Goal: Information Seeking & Learning: Understand process/instructions

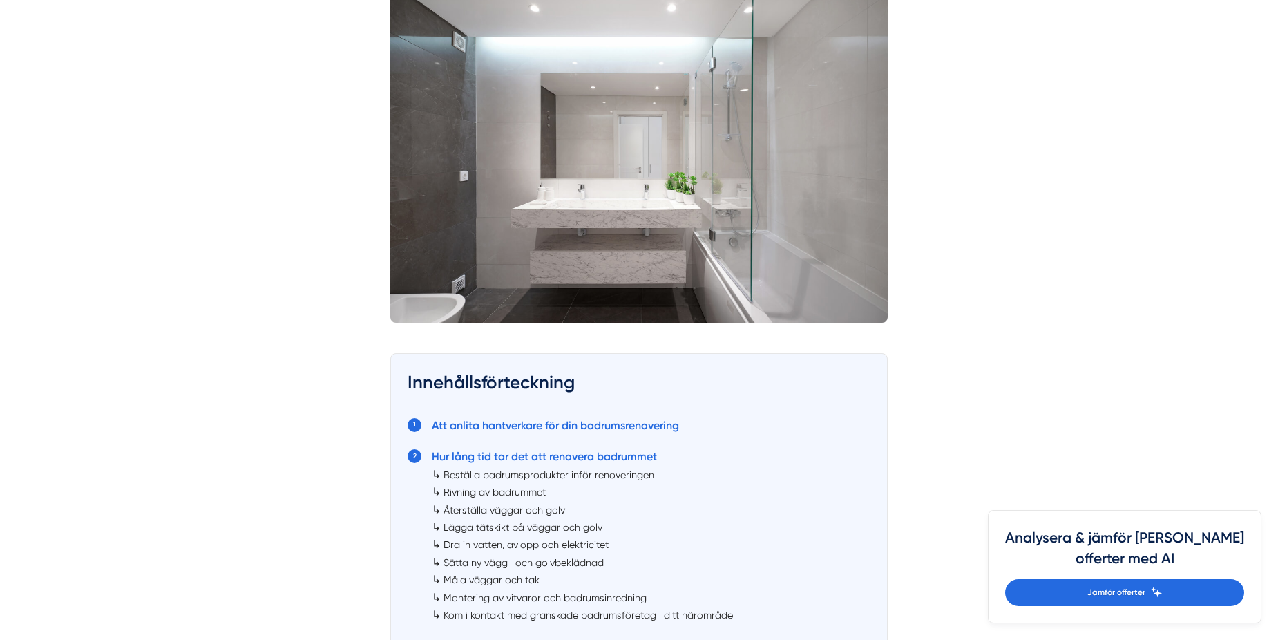
scroll to position [622, 0]
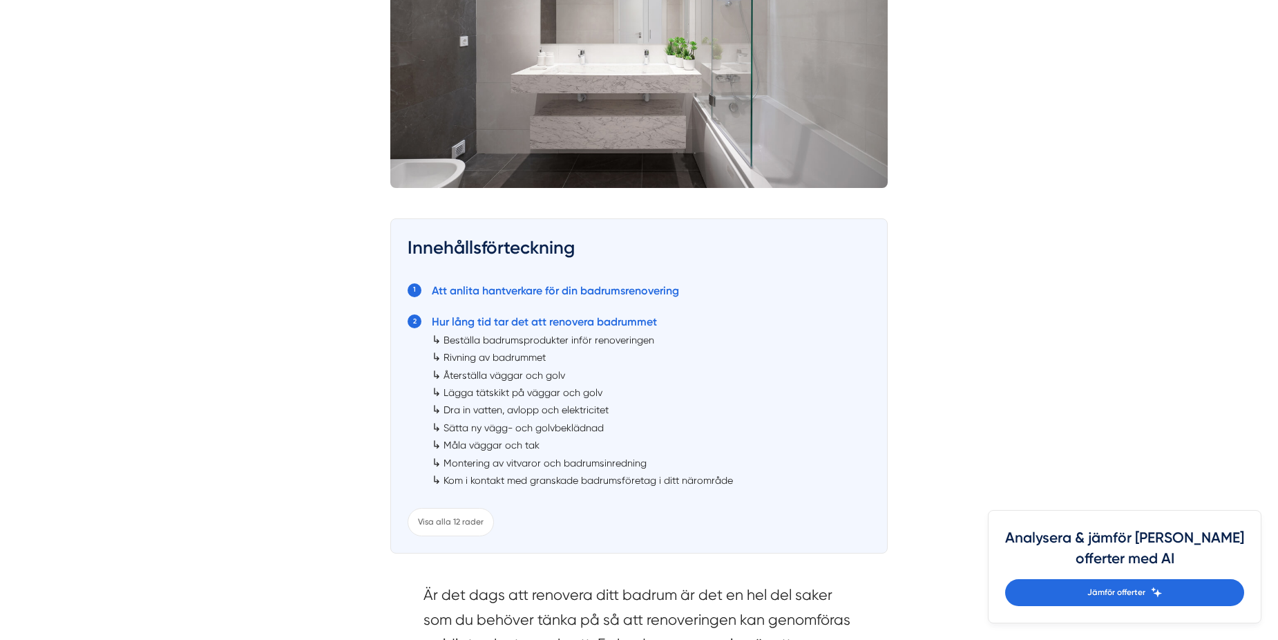
click at [516, 340] on link "Beställa badrumsprodukter inför renoveringen" at bounding box center [549, 339] width 211 height 11
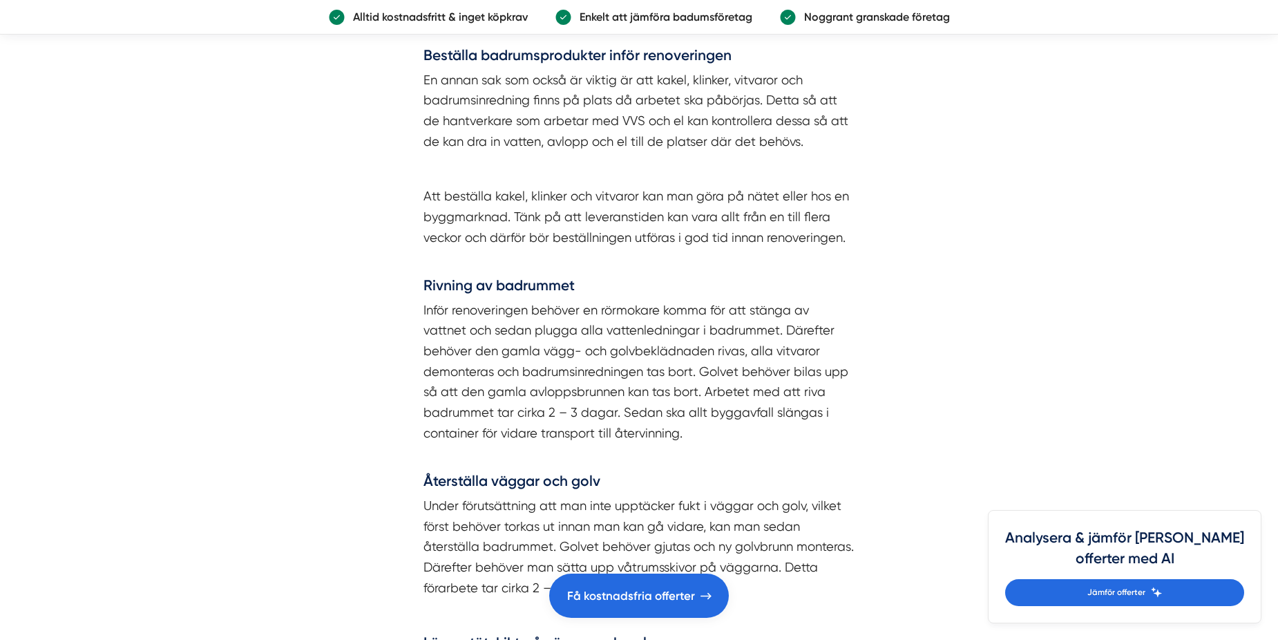
scroll to position [2638, 0]
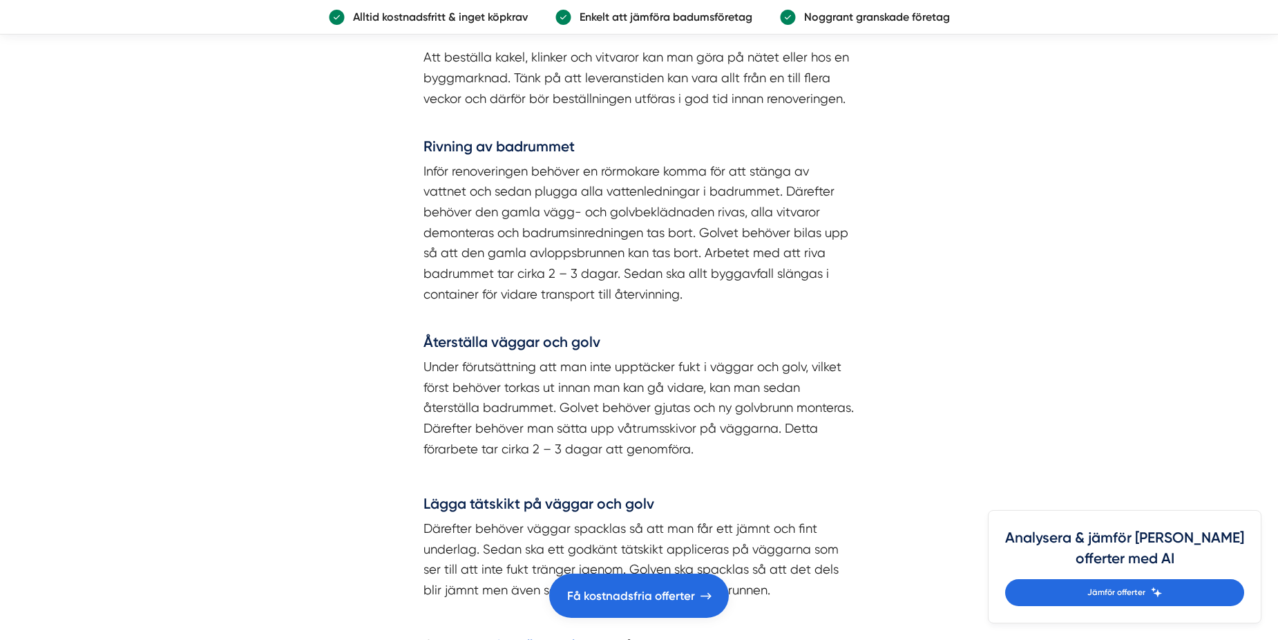
click at [343, 339] on article "Innehållsförteckning Att anlita hantverkare för din badrumsrenovering Hur lång …" at bounding box center [639, 564] width 1278 height 5480
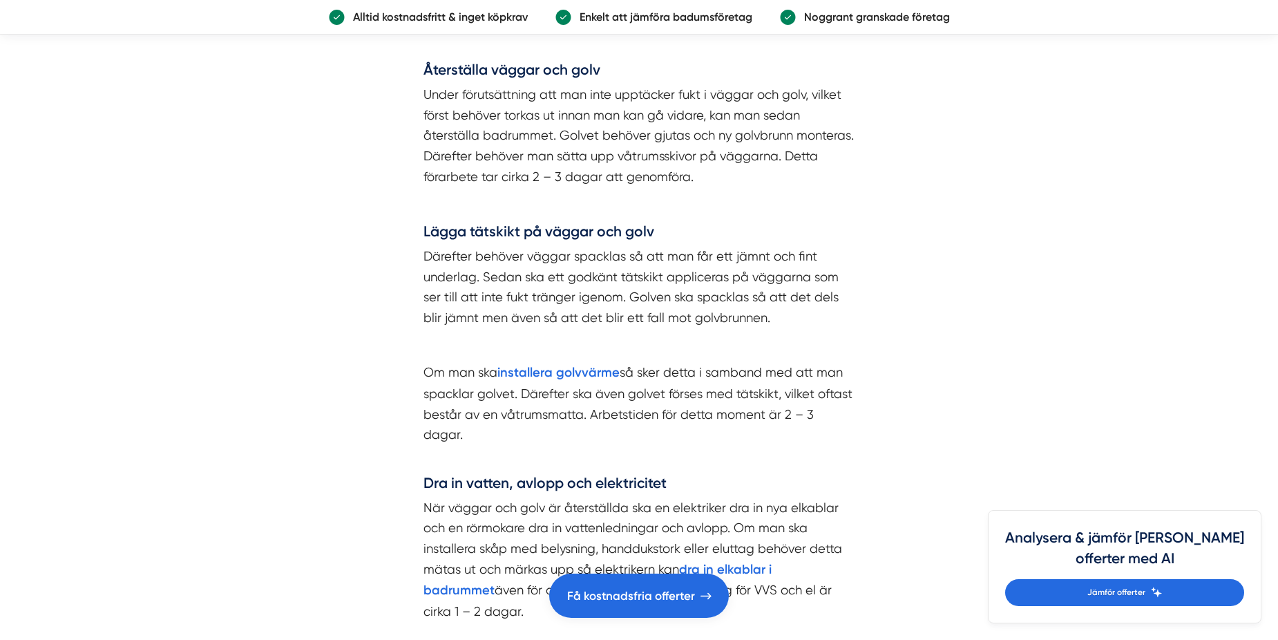
scroll to position [2914, 0]
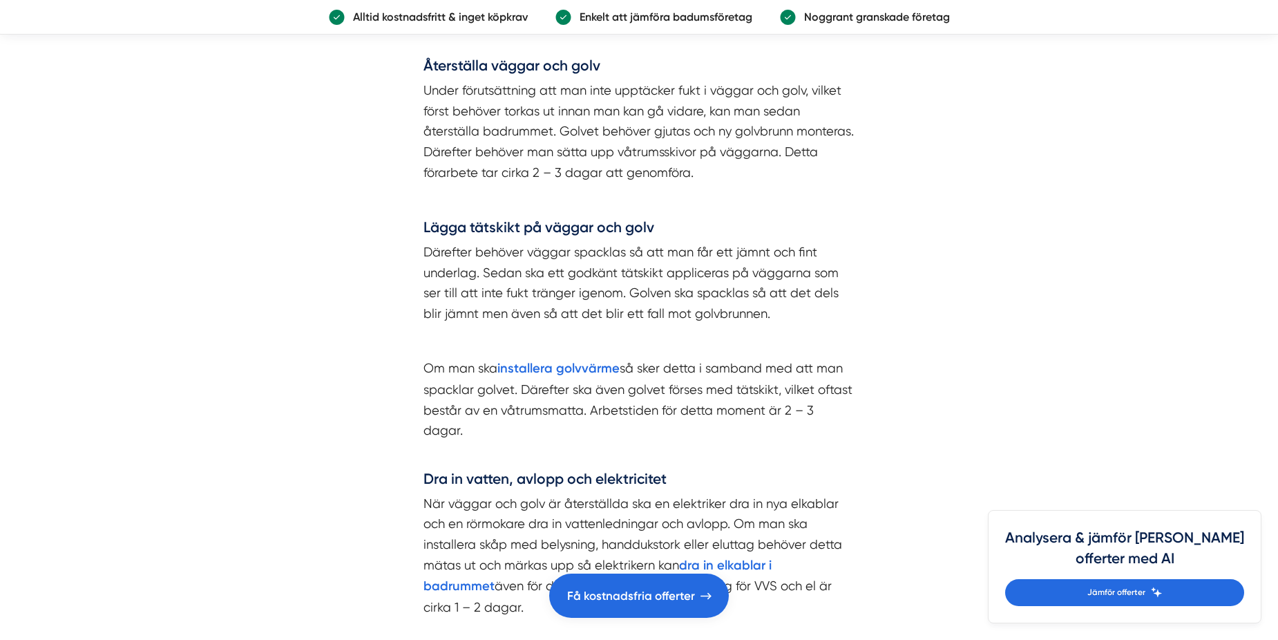
click at [278, 344] on article "Innehållsförteckning Att anlita hantverkare för din badrumsrenovering Hur lång …" at bounding box center [639, 287] width 1278 height 5480
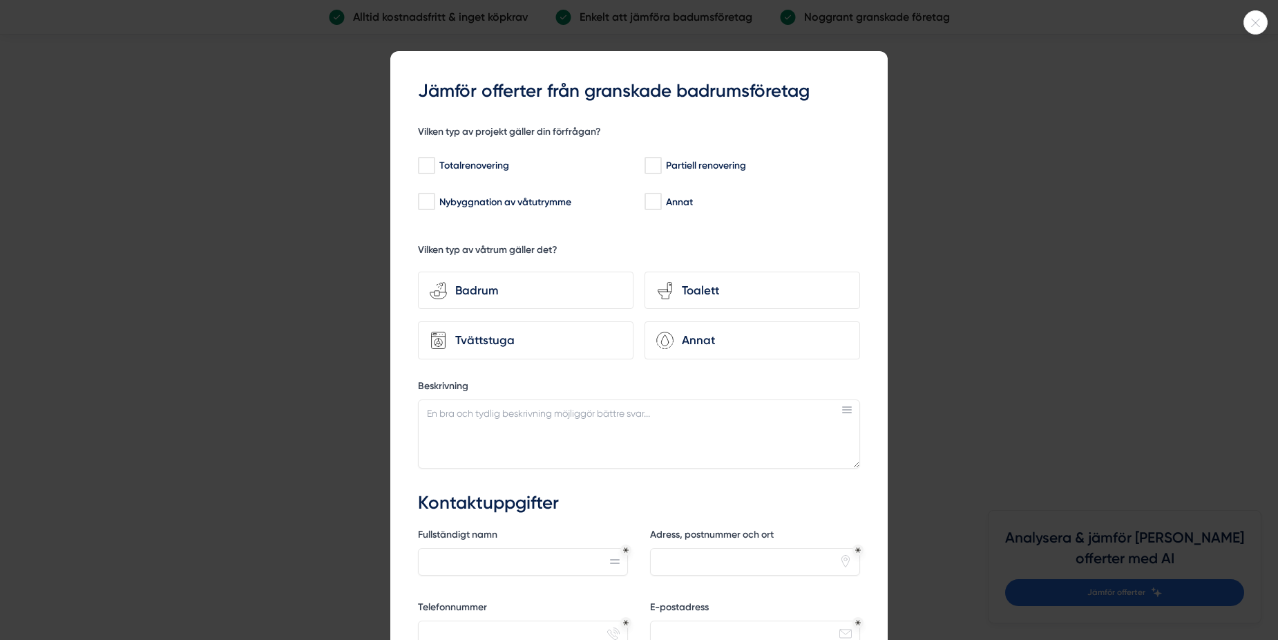
scroll to position [3121, 0]
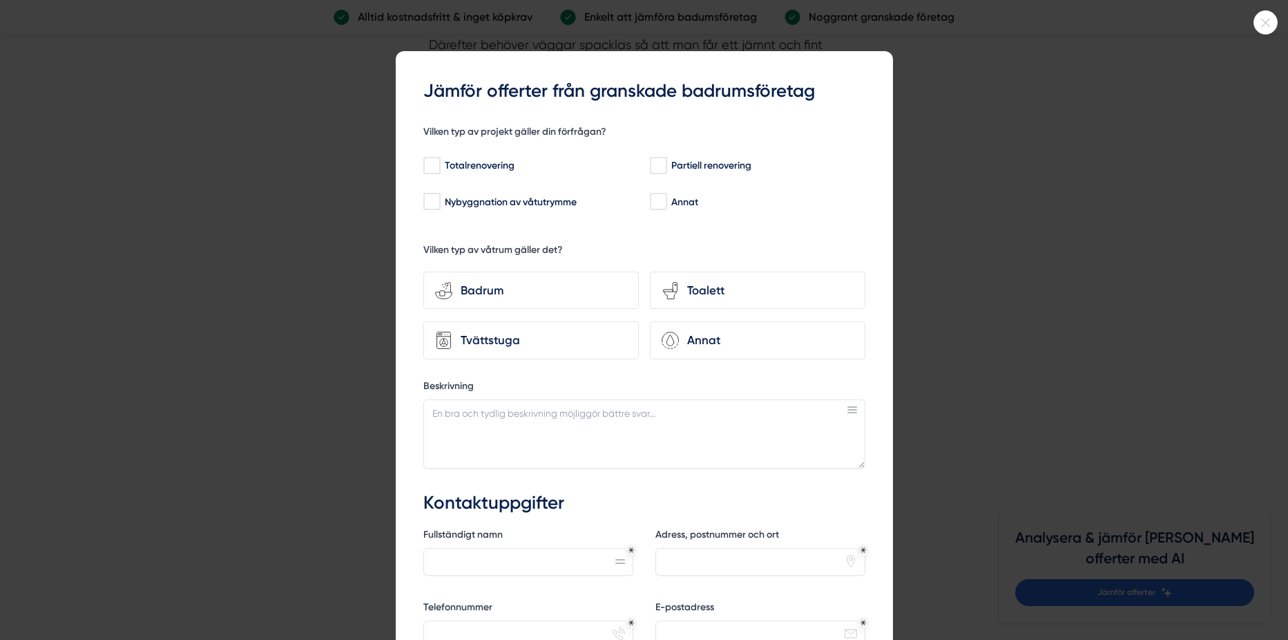
click at [980, 180] on div at bounding box center [644, 320] width 1288 height 640
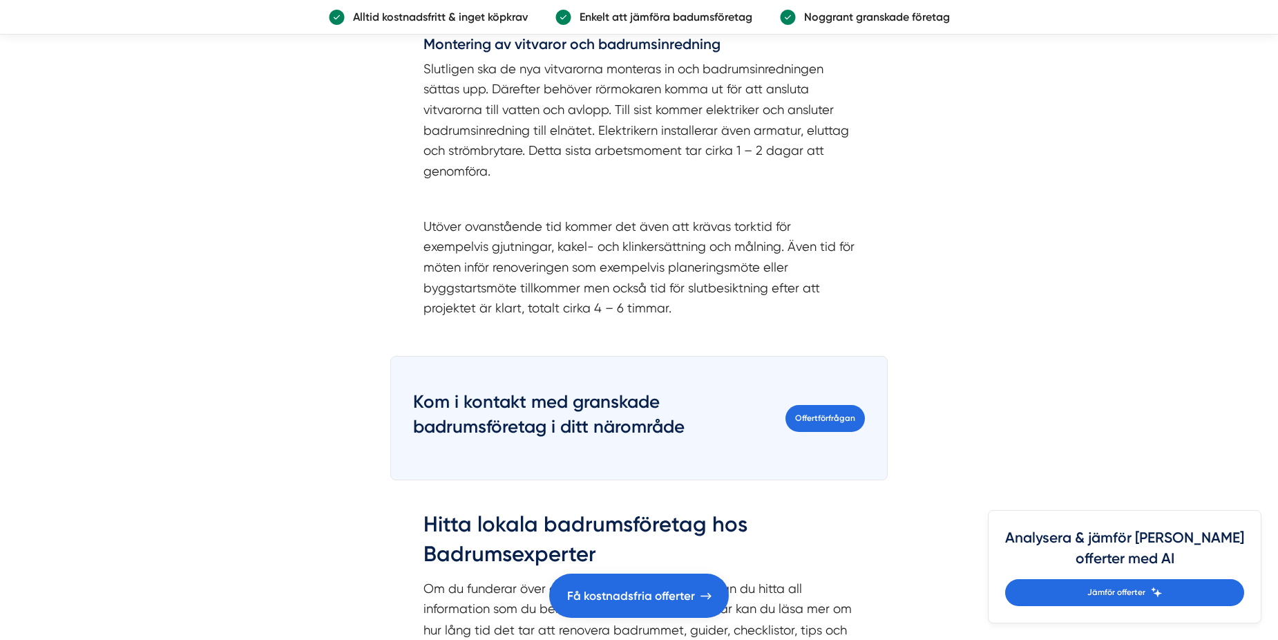
scroll to position [3812, 0]
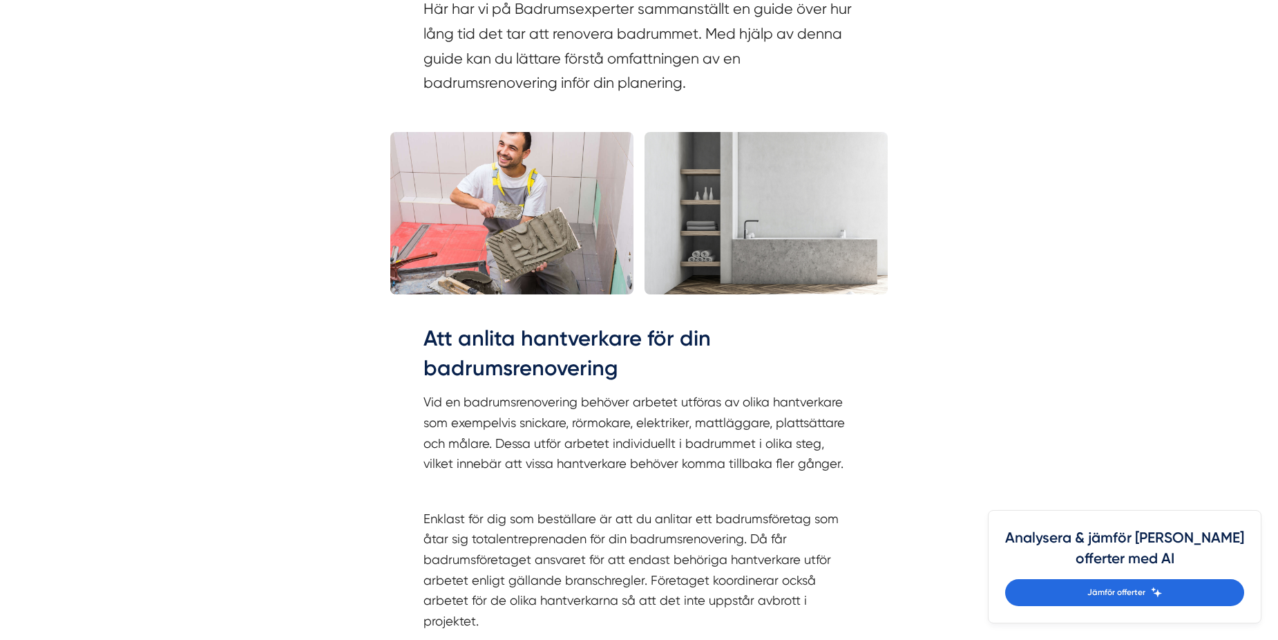
scroll to position [1532, 0]
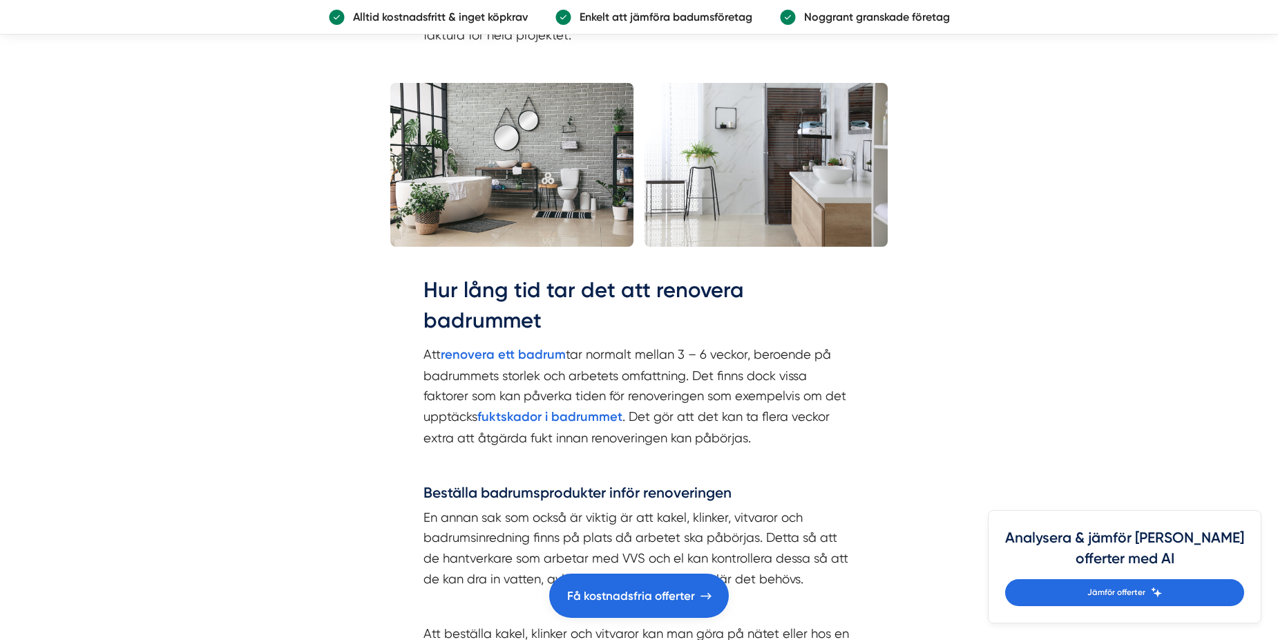
scroll to position [2085, 0]
